Goal: Task Accomplishment & Management: Use online tool/utility

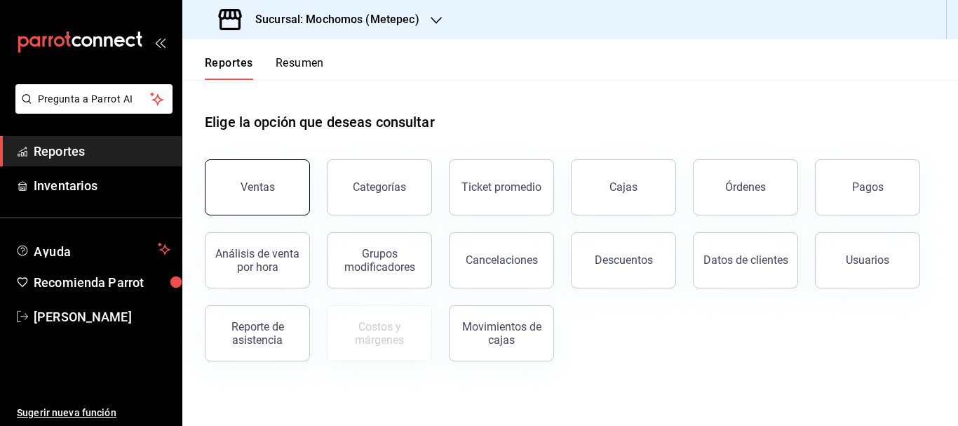
click at [256, 185] on div "Ventas" at bounding box center [258, 186] width 34 height 13
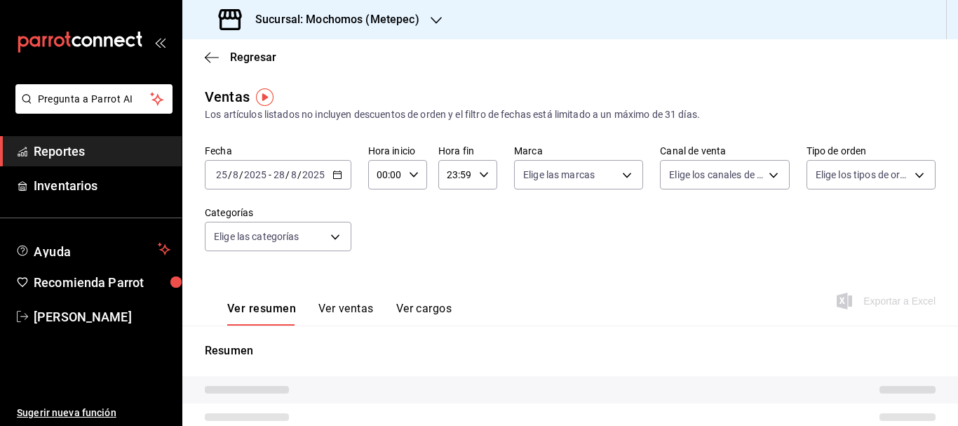
type input "PARROT,UBER_EATS,RAPPI,DIDI_FOOD,ONLINE"
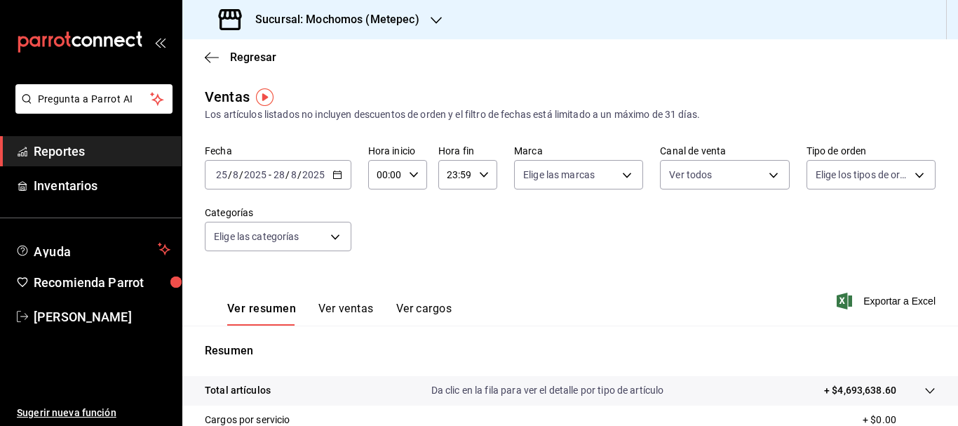
click at [221, 172] on input "25" at bounding box center [221, 174] width 13 height 11
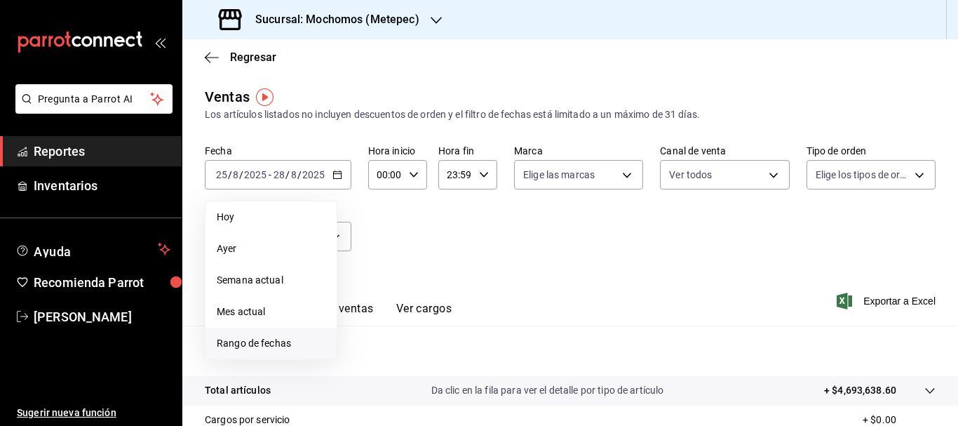
click at [251, 238] on span "Rango de fechas" at bounding box center [271, 343] width 109 height 15
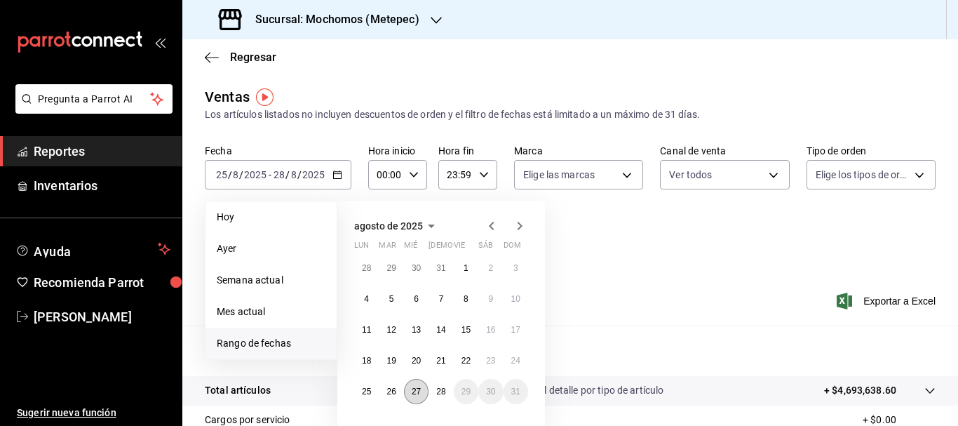
click at [423, 238] on button "27" at bounding box center [416, 391] width 25 height 25
click at [445, 238] on abbr "28" at bounding box center [440, 391] width 9 height 10
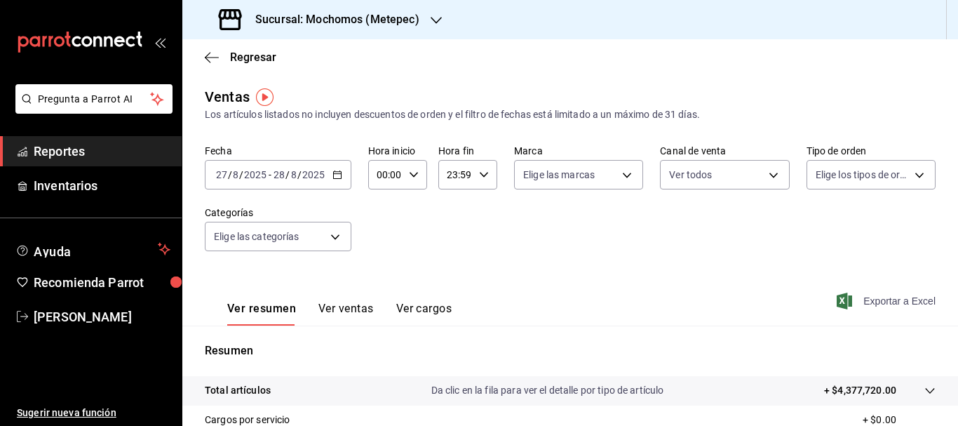
click at [515, 238] on span "Exportar a Excel" at bounding box center [887, 300] width 96 height 17
